Goal: Find specific page/section: Find specific page/section

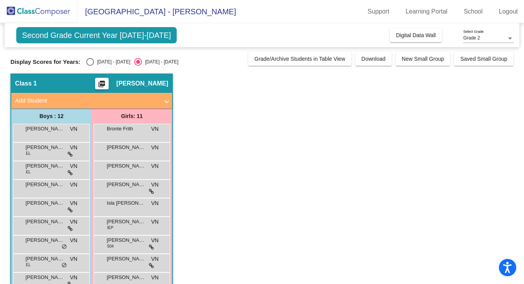
scroll to position [72, 0]
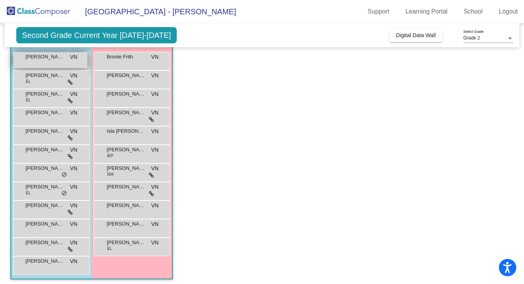
click at [58, 58] on span "[PERSON_NAME]" at bounding box center [45, 57] width 39 height 8
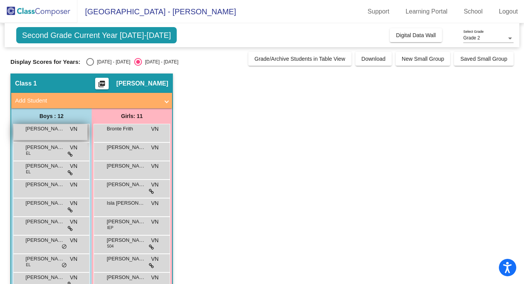
click at [45, 133] on div "[PERSON_NAME] VN lock do_not_disturb_alt" at bounding box center [51, 132] width 74 height 16
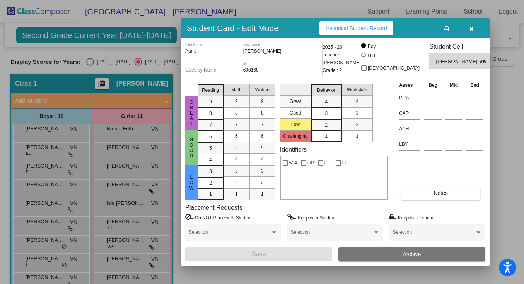
click at [473, 28] on icon "button" at bounding box center [471, 28] width 4 height 5
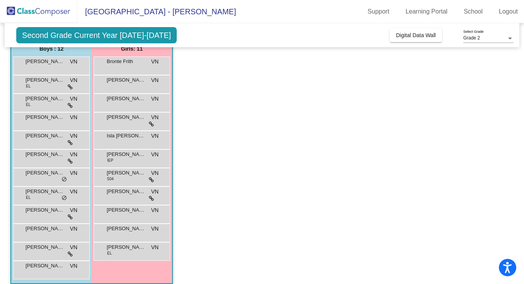
scroll to position [62, 0]
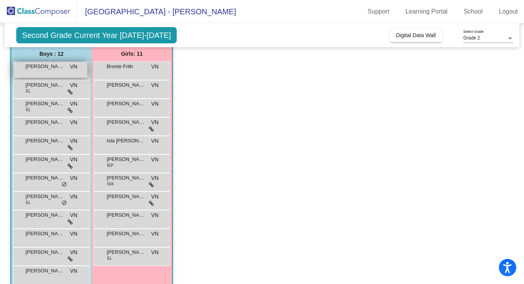
click at [51, 69] on span "[PERSON_NAME]" at bounding box center [45, 67] width 39 height 8
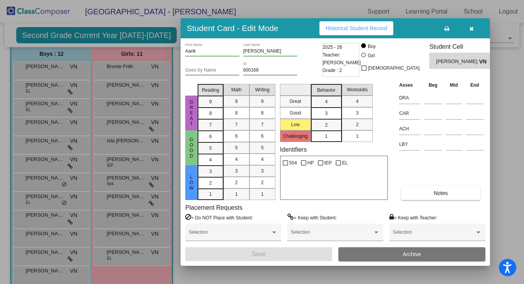
click at [472, 31] on icon "button" at bounding box center [471, 28] width 4 height 5
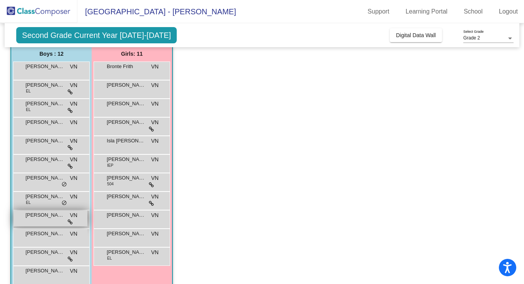
click at [50, 218] on span "[PERSON_NAME]" at bounding box center [45, 215] width 39 height 8
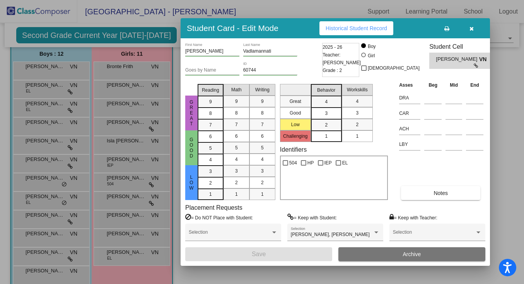
click at [52, 254] on div at bounding box center [262, 142] width 524 height 284
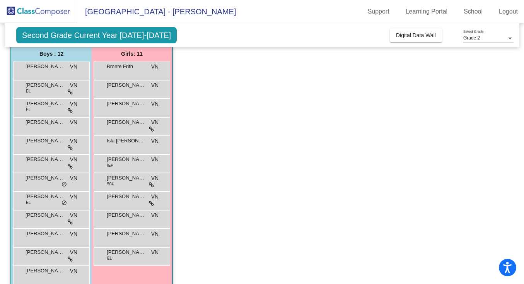
click at [52, 254] on span "[PERSON_NAME]" at bounding box center [45, 252] width 39 height 8
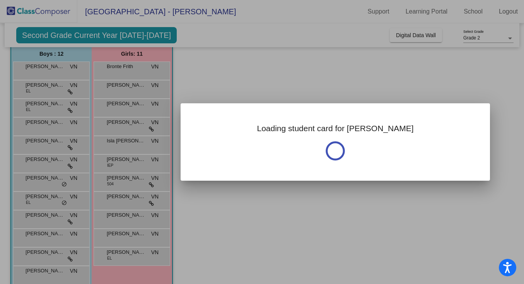
click at [52, 254] on div at bounding box center [262, 142] width 524 height 284
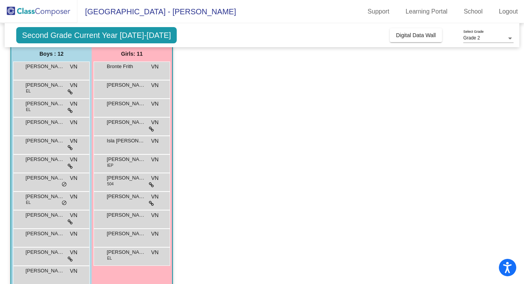
click at [52, 254] on span "[PERSON_NAME]" at bounding box center [45, 252] width 39 height 8
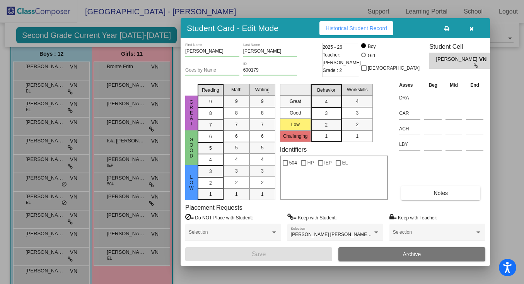
click at [57, 271] on div at bounding box center [262, 142] width 524 height 284
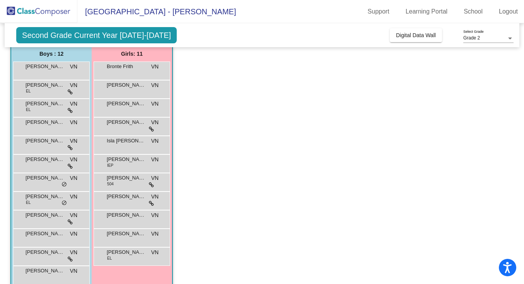
click at [57, 271] on span "[PERSON_NAME]" at bounding box center [45, 271] width 39 height 8
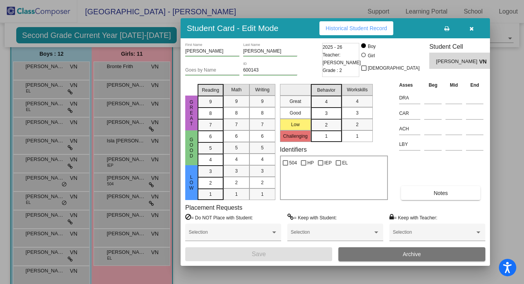
click at [43, 87] on div at bounding box center [262, 142] width 524 height 284
click at [43, 87] on span "[PERSON_NAME]" at bounding box center [45, 85] width 39 height 8
click at [49, 141] on div at bounding box center [262, 142] width 524 height 284
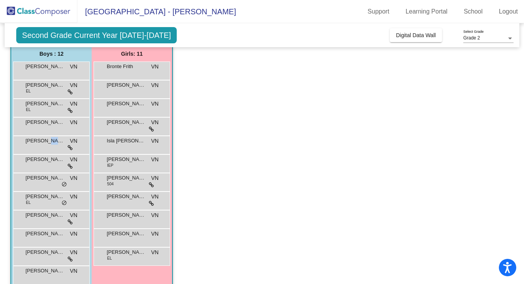
click at [49, 141] on span "[PERSON_NAME] [PERSON_NAME]" at bounding box center [45, 141] width 39 height 8
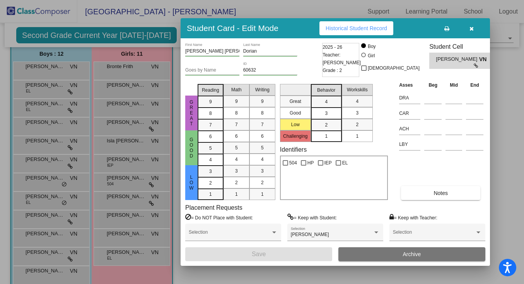
click at [55, 158] on div at bounding box center [262, 142] width 524 height 284
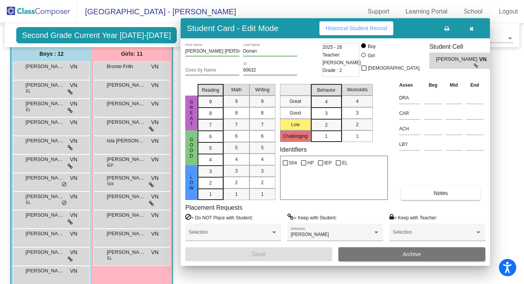
click at [55, 158] on span "[PERSON_NAME]" at bounding box center [45, 159] width 39 height 8
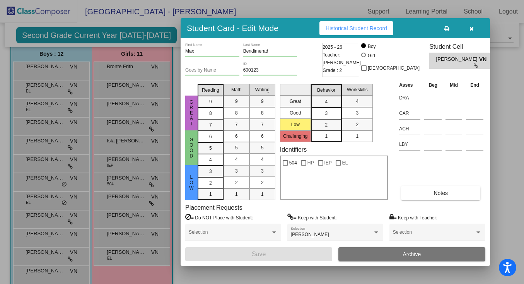
click at [53, 179] on div at bounding box center [262, 142] width 524 height 284
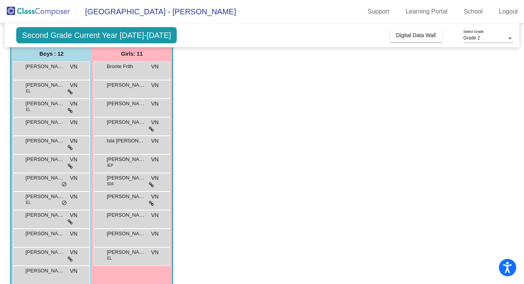
click at [53, 179] on span "[PERSON_NAME]" at bounding box center [45, 178] width 39 height 8
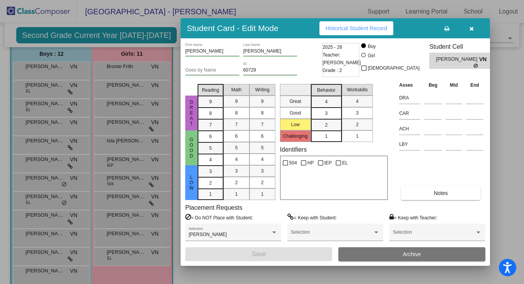
click at [47, 197] on div at bounding box center [262, 142] width 524 height 284
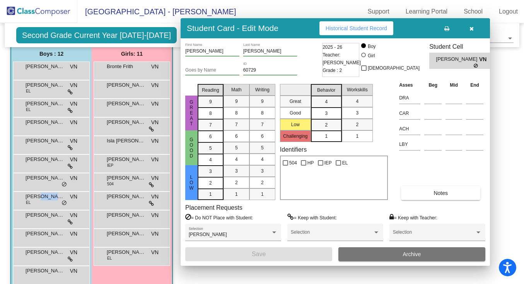
click at [47, 197] on span "[PERSON_NAME] [PERSON_NAME]" at bounding box center [45, 196] width 39 height 8
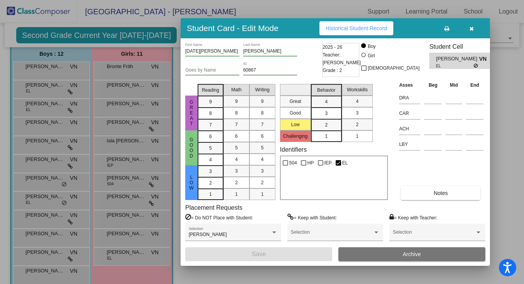
click at [53, 162] on div at bounding box center [262, 142] width 524 height 284
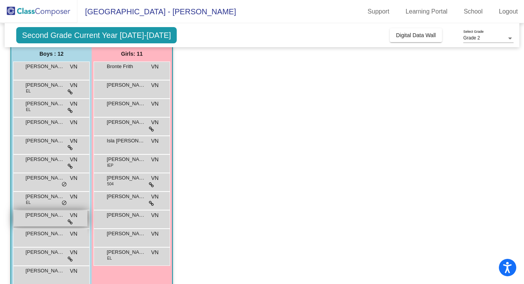
click at [49, 212] on span "[PERSON_NAME]" at bounding box center [45, 215] width 39 height 8
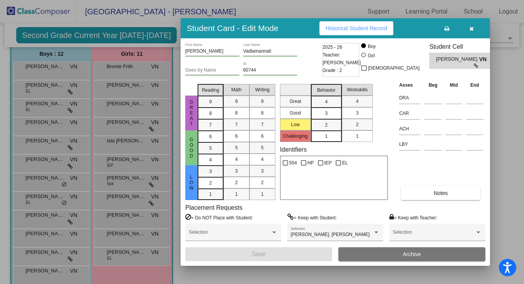
click at [46, 181] on div at bounding box center [262, 142] width 524 height 284
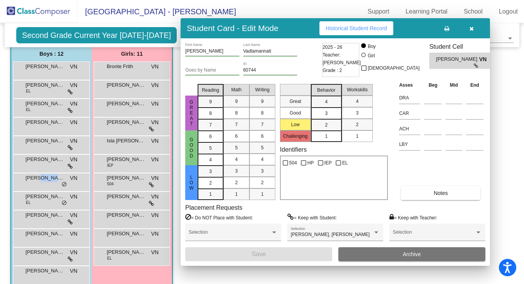
click at [46, 181] on span "[PERSON_NAME]" at bounding box center [45, 178] width 39 height 8
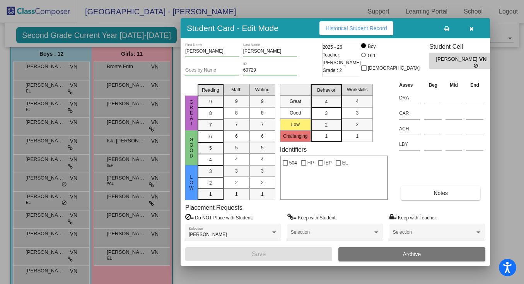
click at [48, 197] on div at bounding box center [262, 142] width 524 height 284
click at [48, 197] on span "[PERSON_NAME] [PERSON_NAME]" at bounding box center [45, 196] width 39 height 8
click at [60, 218] on div at bounding box center [262, 142] width 524 height 284
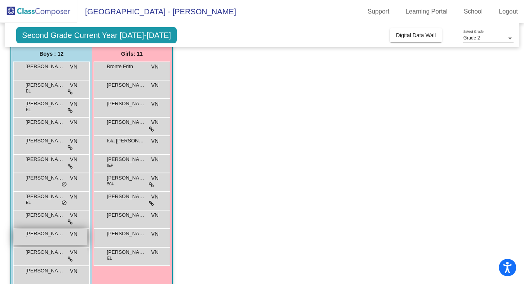
click at [60, 235] on span "[PERSON_NAME]" at bounding box center [45, 234] width 39 height 8
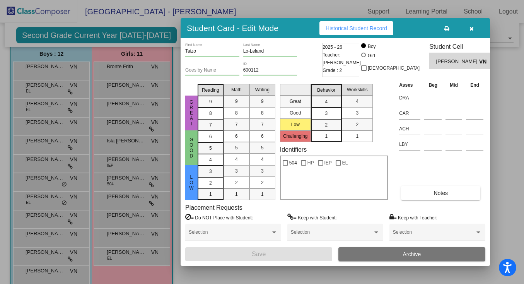
click at [472, 29] on icon "button" at bounding box center [471, 28] width 4 height 5
